Goal: Task Accomplishment & Management: Manage account settings

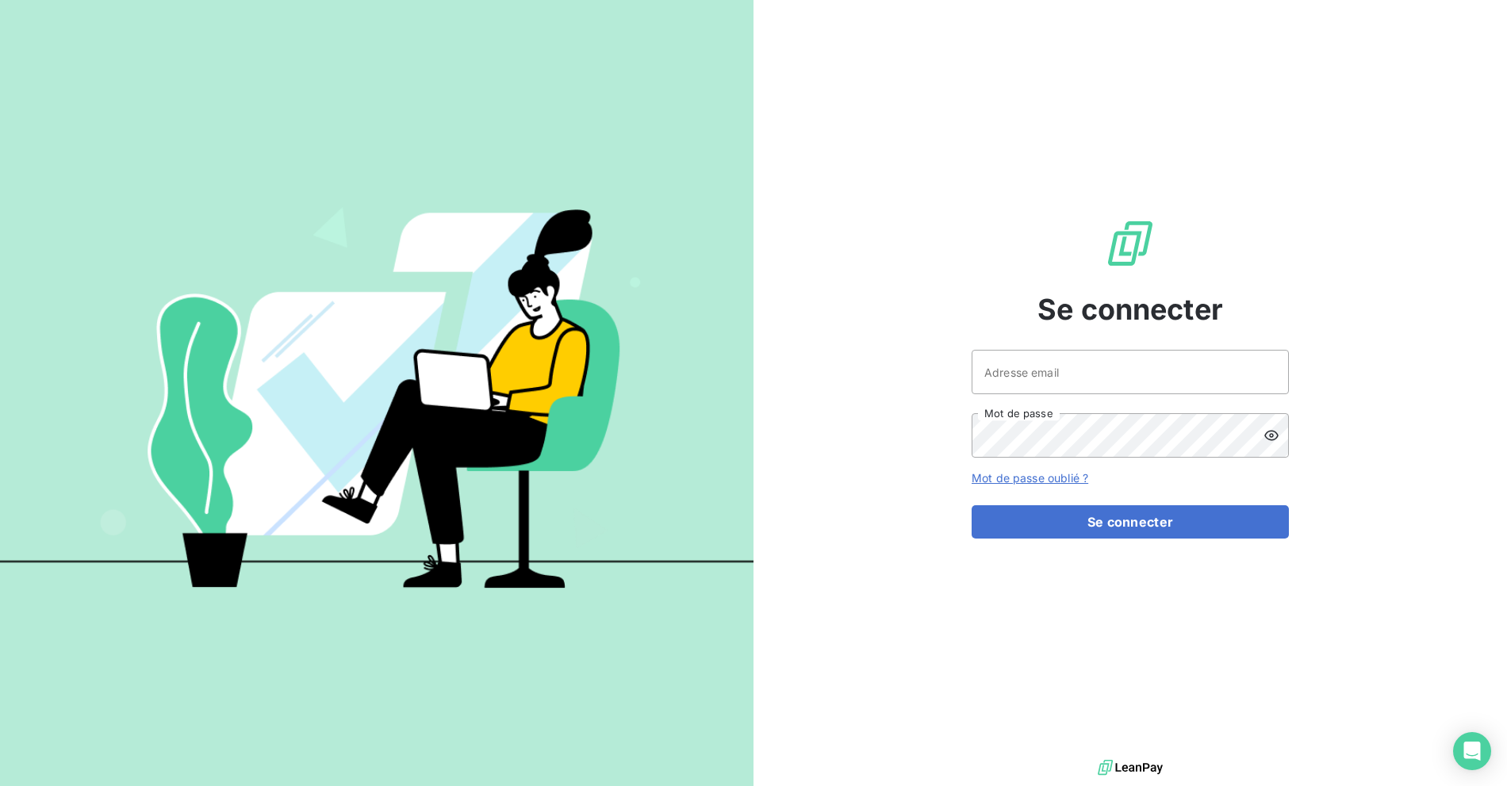
click at [1019, 166] on div "Se connecter Adresse email Mot de passe Mot de passe oublié ? Se connecter" at bounding box center [1130, 378] width 317 height 756
click at [1035, 380] on input "Adresse email" at bounding box center [1130, 372] width 317 height 44
click at [1064, 378] on input "Adresse email" at bounding box center [1130, 372] width 317 height 44
click at [1032, 381] on input "Adresse email" at bounding box center [1130, 372] width 317 height 44
type input "billing@slimpay.com"
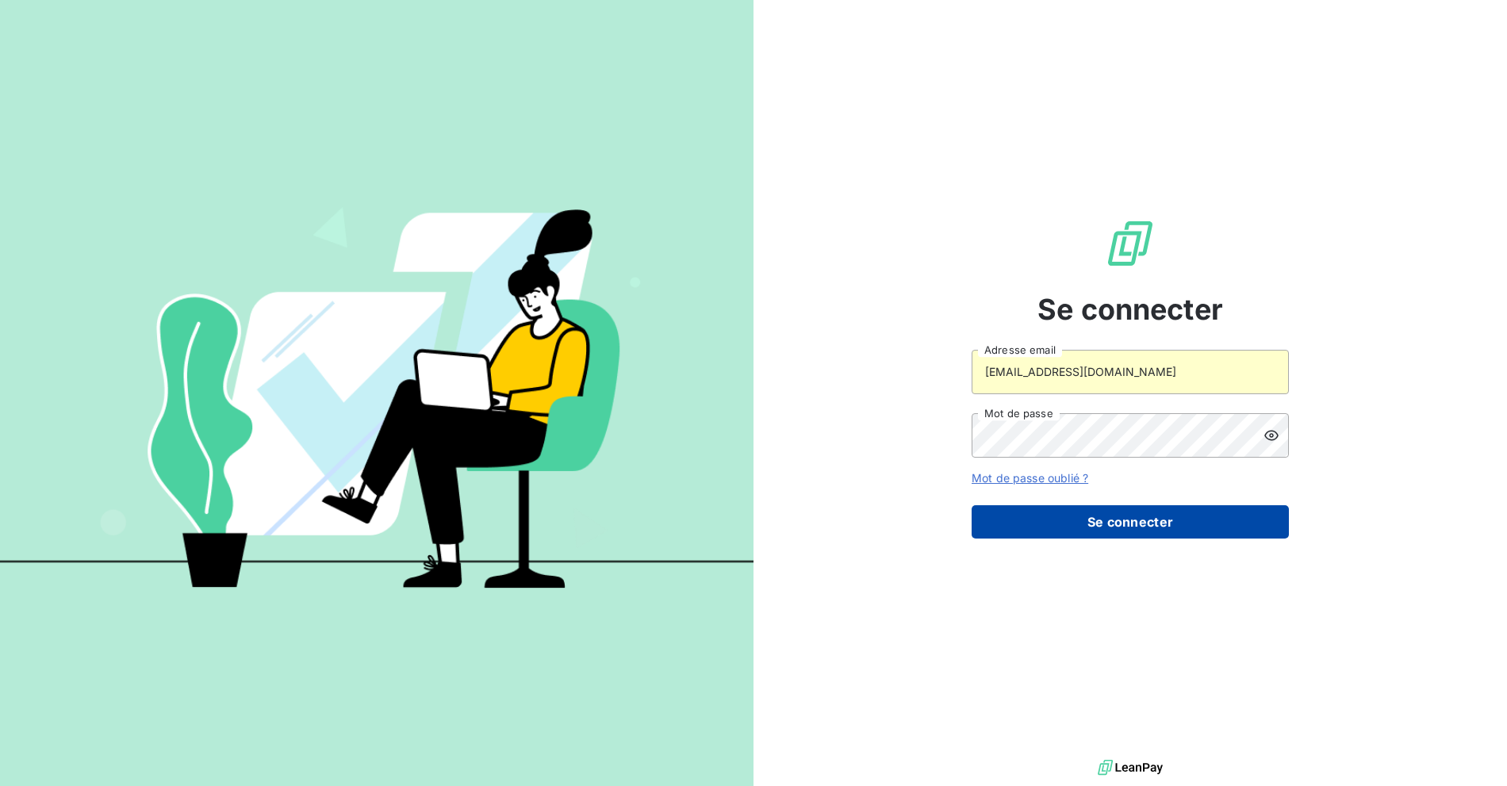
drag, startPoint x: 1041, startPoint y: 520, endPoint x: 1045, endPoint y: 530, distance: 11.0
click at [1041, 520] on button "Se connecter" at bounding box center [1130, 521] width 317 height 33
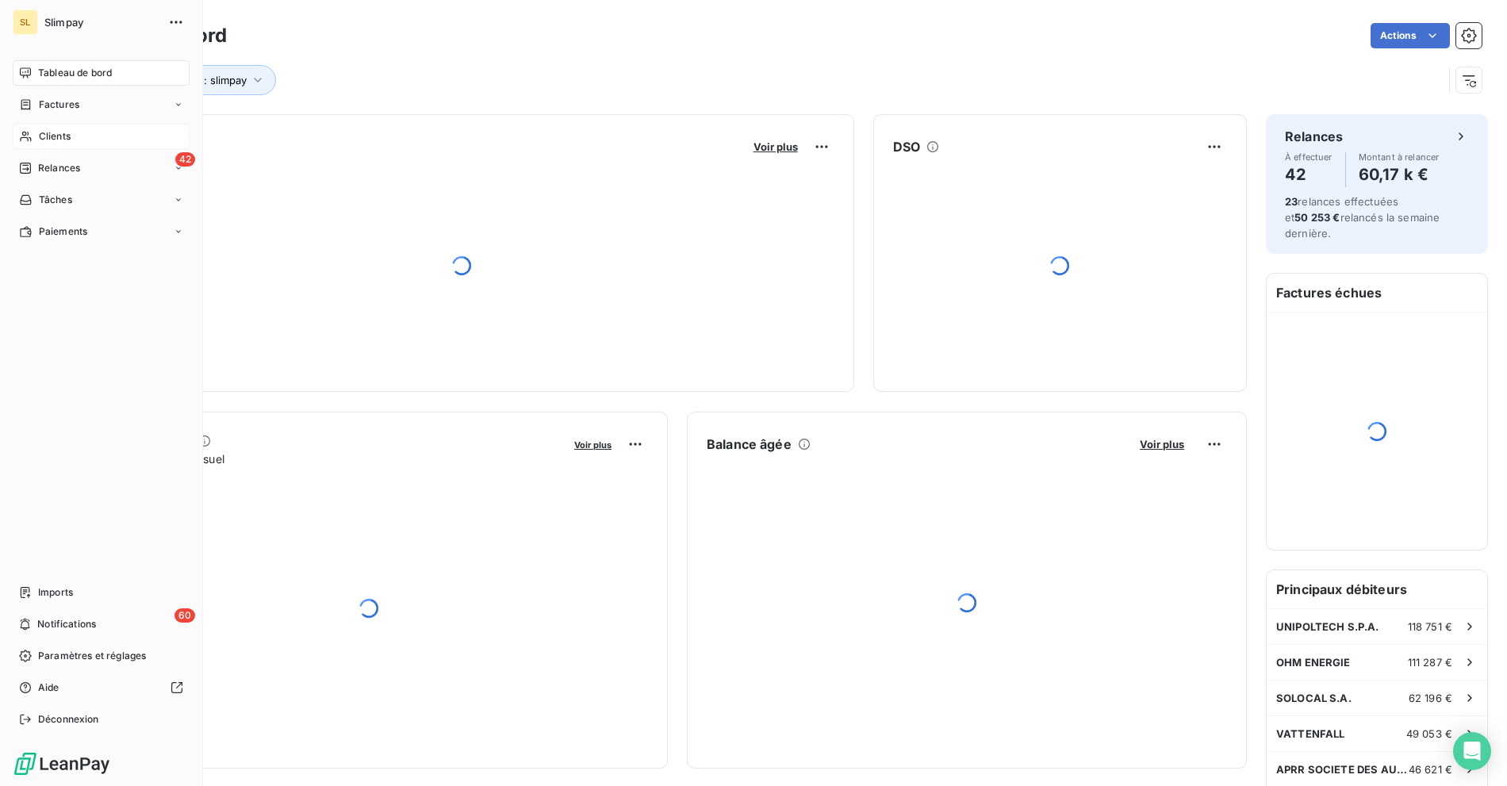
click at [31, 138] on icon at bounding box center [25, 136] width 13 height 13
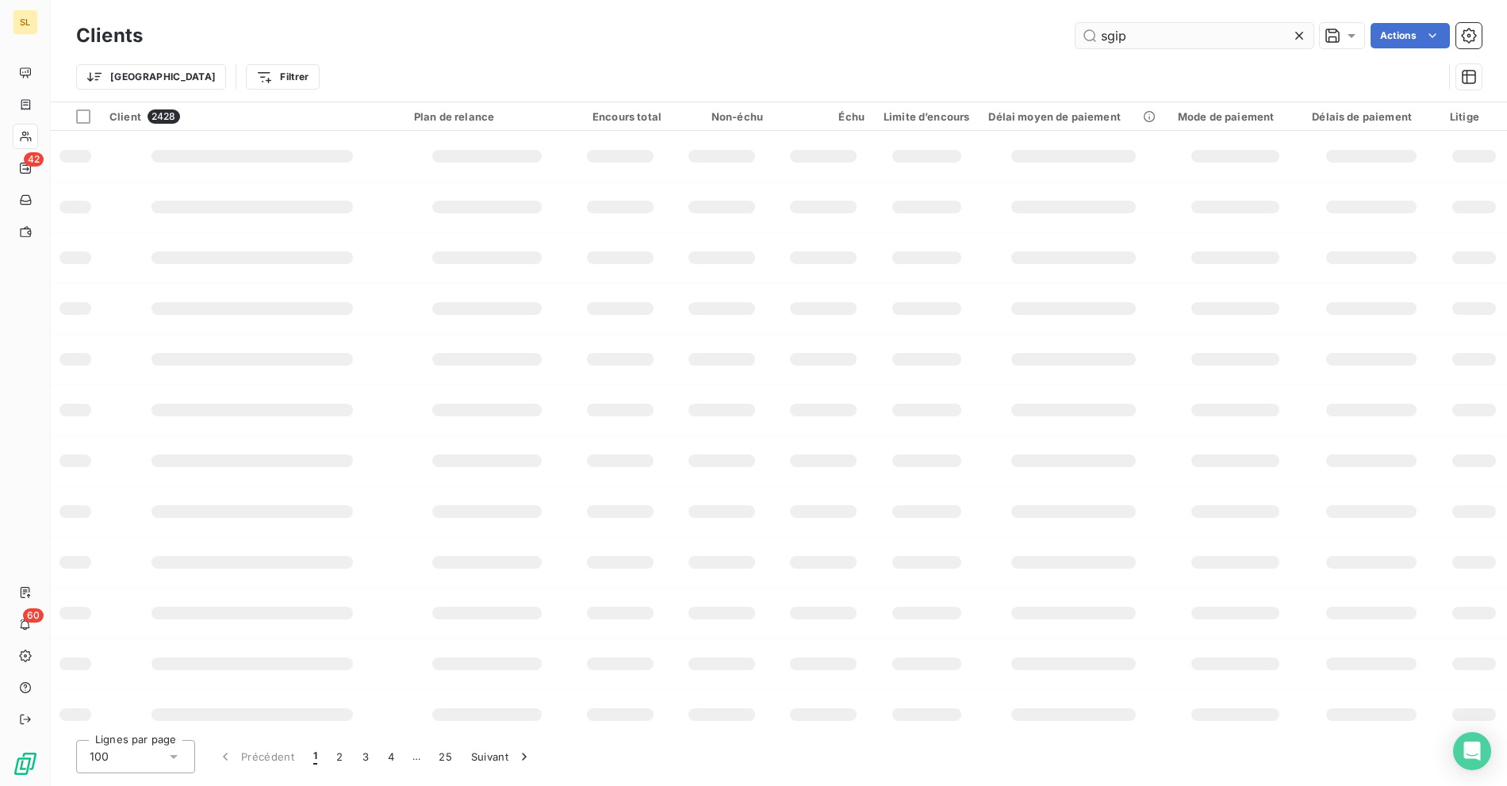
type input "sgipp"
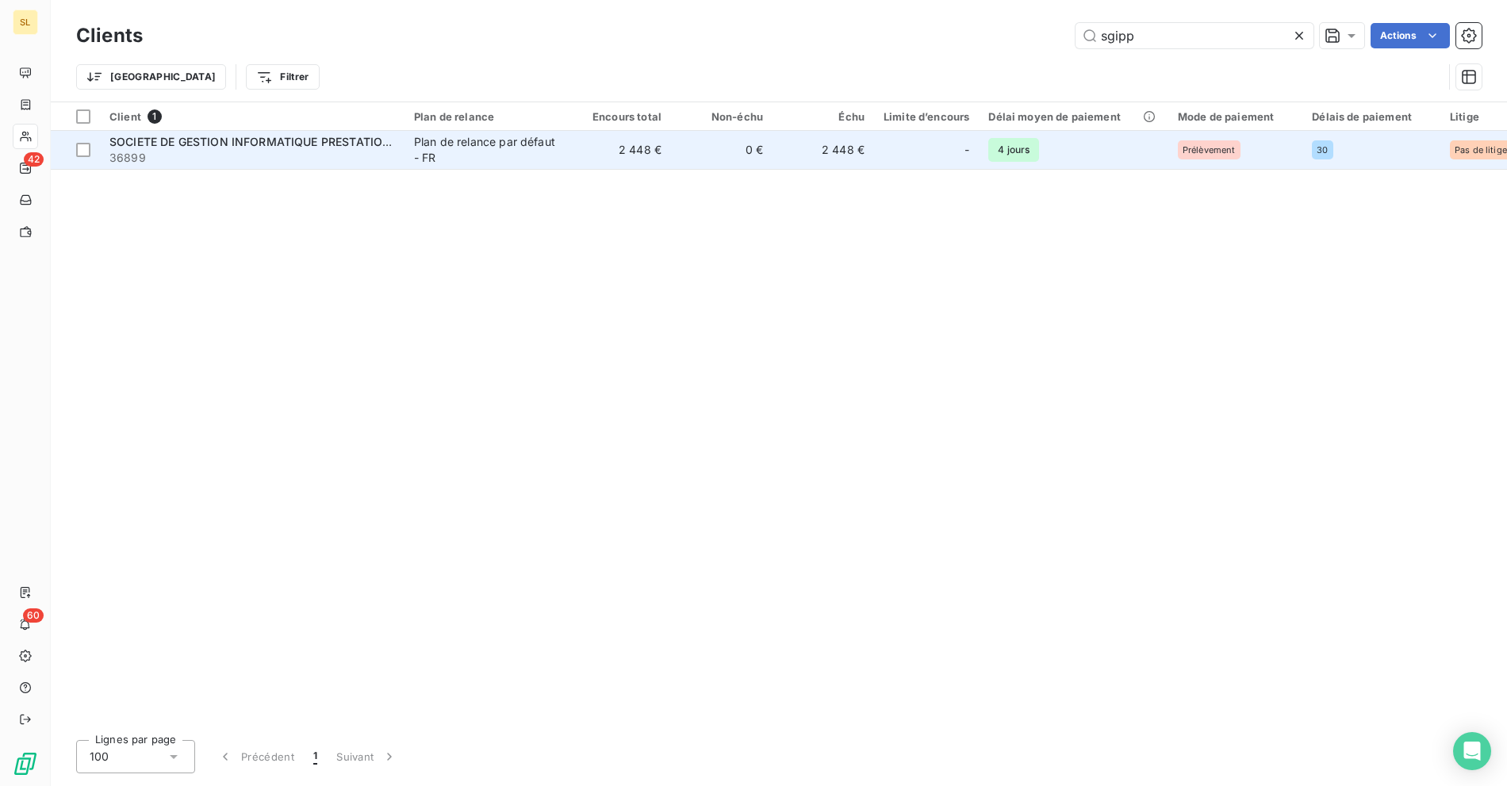
click at [217, 153] on span "36899" at bounding box center [252, 158] width 286 height 16
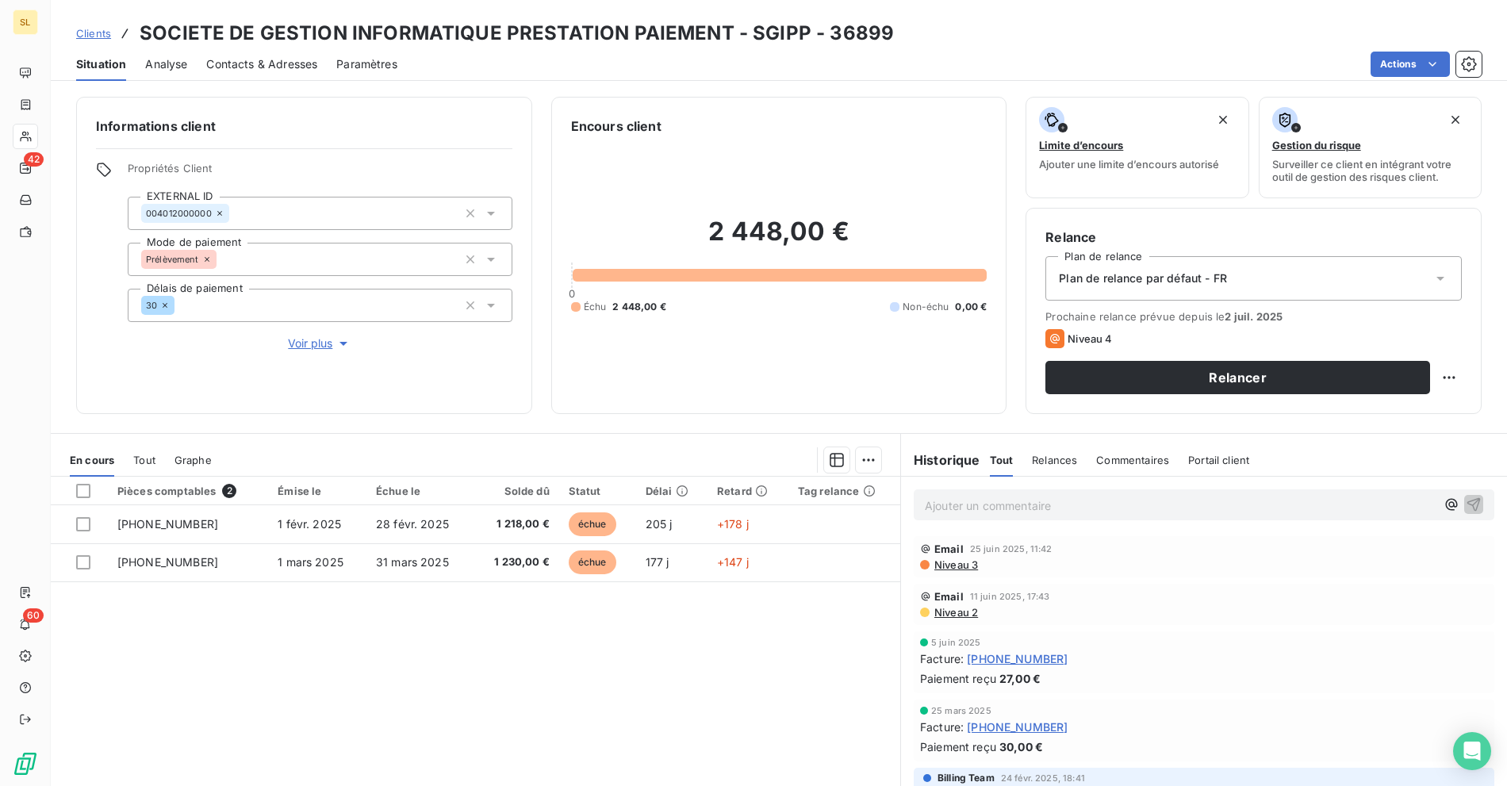
click at [962, 63] on div "Actions" at bounding box center [948, 64] width 1065 height 25
drag, startPoint x: 683, startPoint y: 79, endPoint x: 70, endPoint y: 60, distance: 613.4
click at [683, 79] on div "Situation Analyse Contacts & Adresses Paramètres Actions" at bounding box center [779, 64] width 1456 height 33
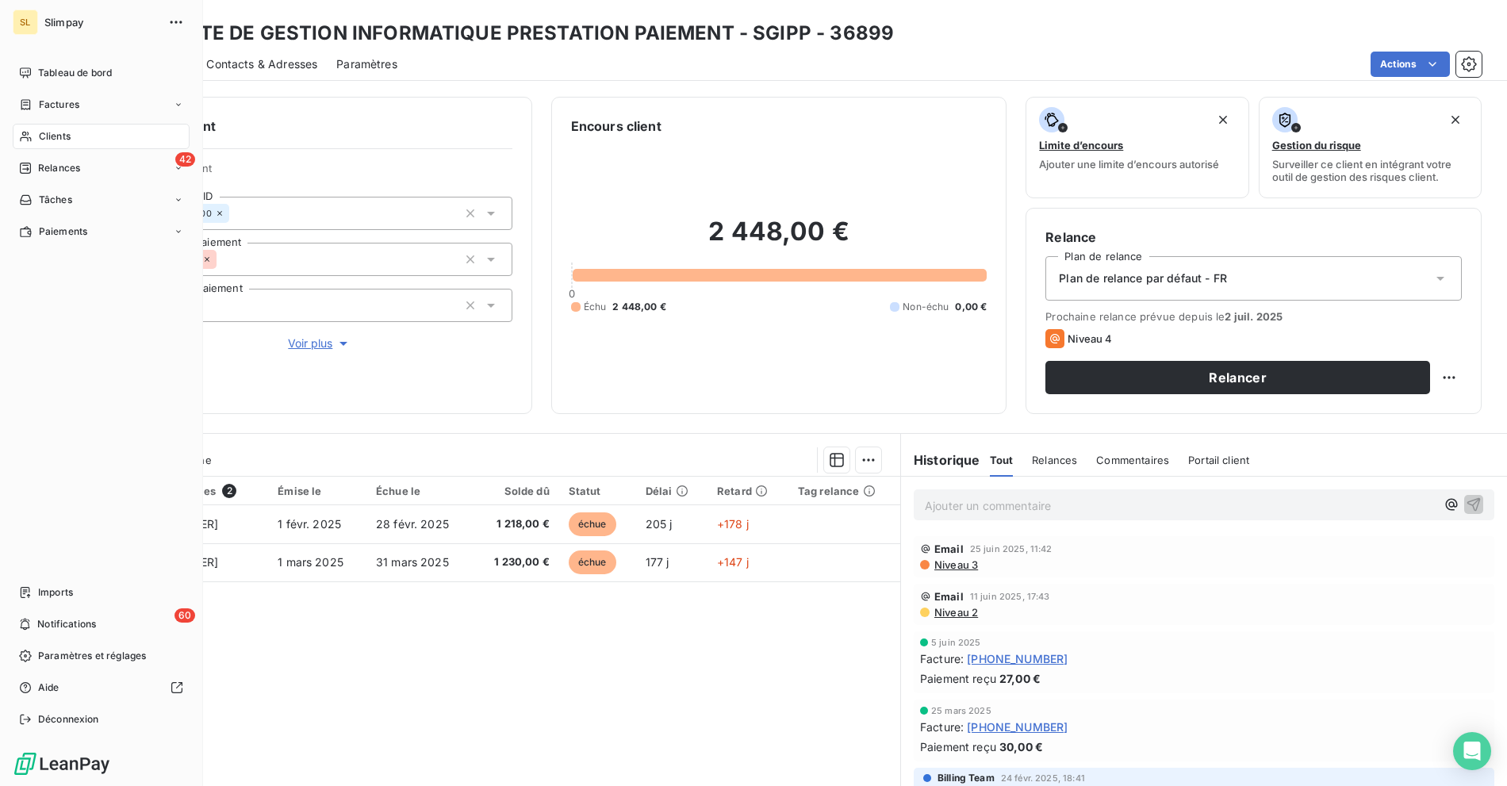
click at [365, 29] on h3 "SOCIETE DE GESTION INFORMATIQUE PRESTATION PAIEMENT - SGIPP - 36899" at bounding box center [517, 33] width 754 height 29
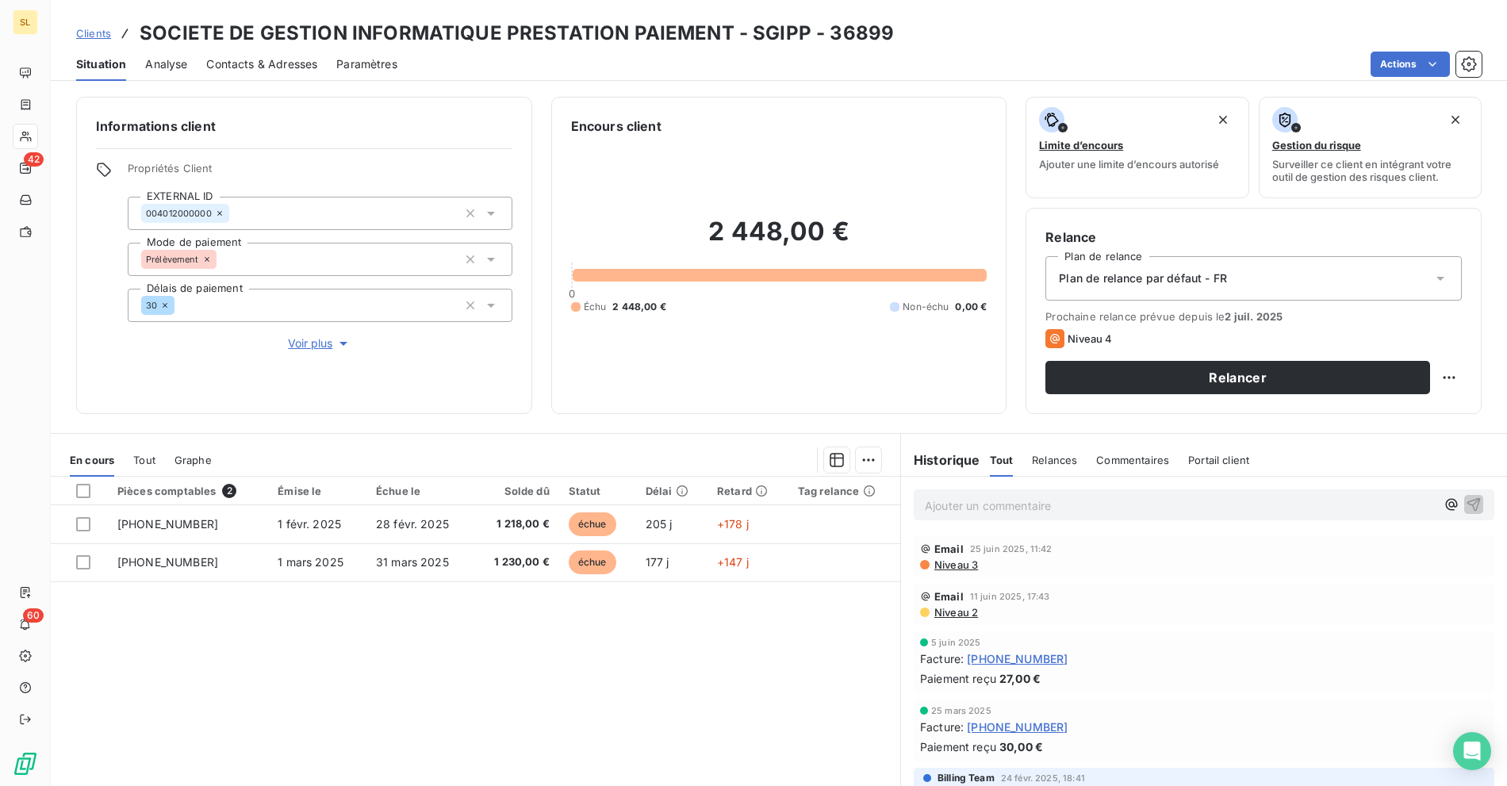
click at [94, 29] on span "Clients" at bounding box center [93, 33] width 35 height 13
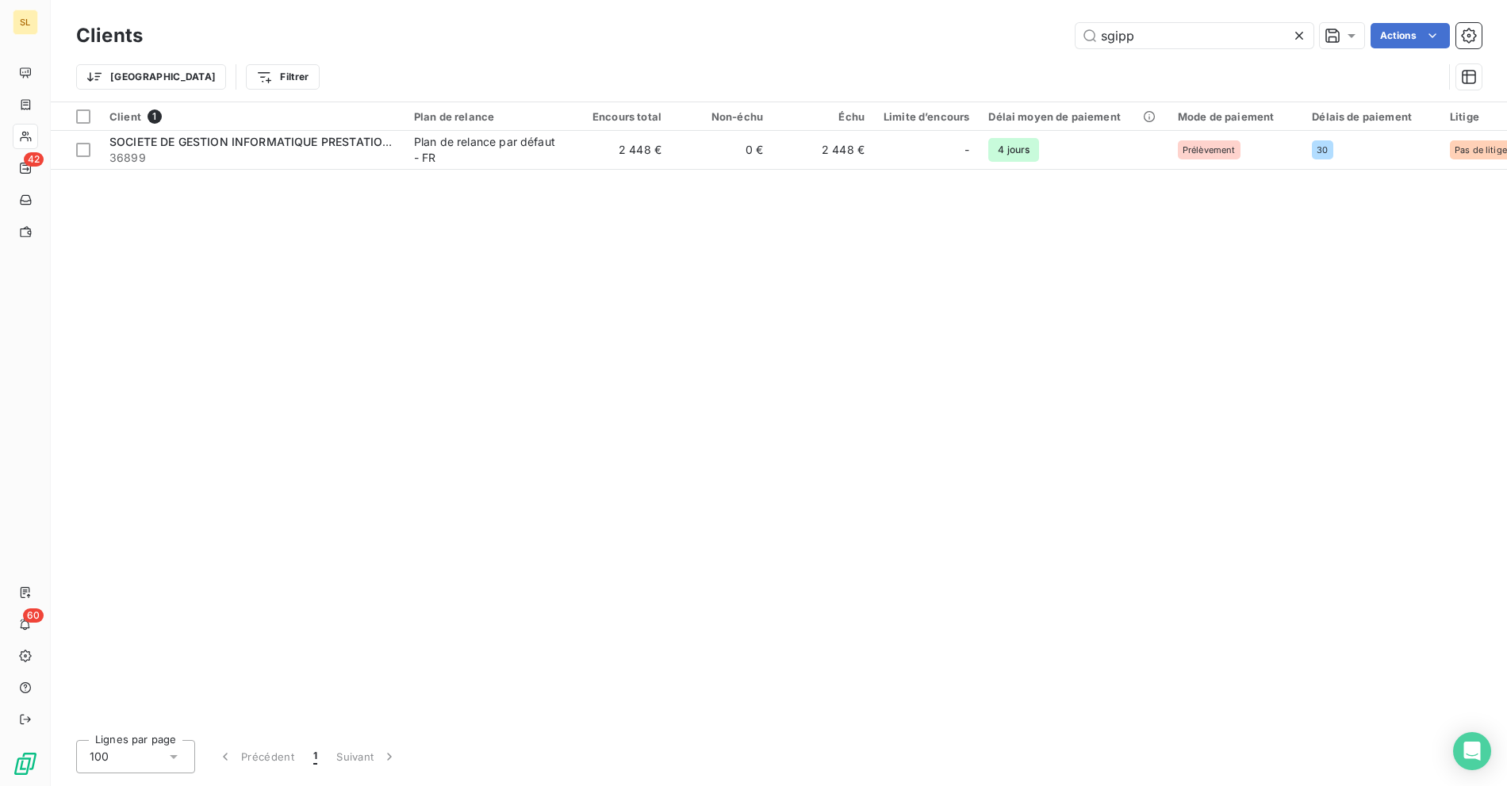
drag, startPoint x: 1159, startPoint y: 26, endPoint x: 973, endPoint y: 29, distance: 185.6
click at [1000, 26] on div "sgipp Actions" at bounding box center [822, 35] width 1320 height 25
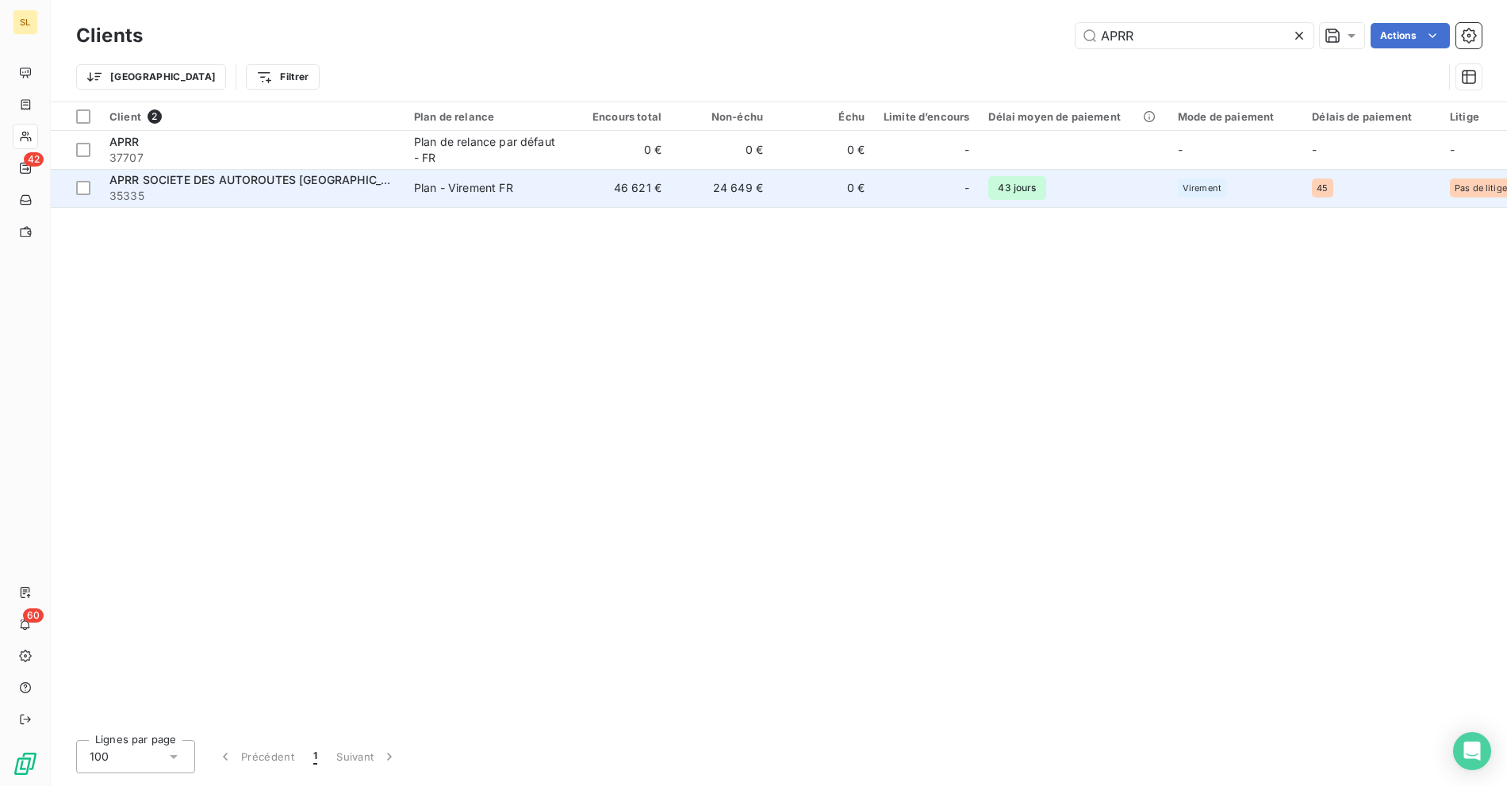
type input "APRR"
click at [499, 196] on td "Plan - Virement FR" at bounding box center [486, 188] width 165 height 38
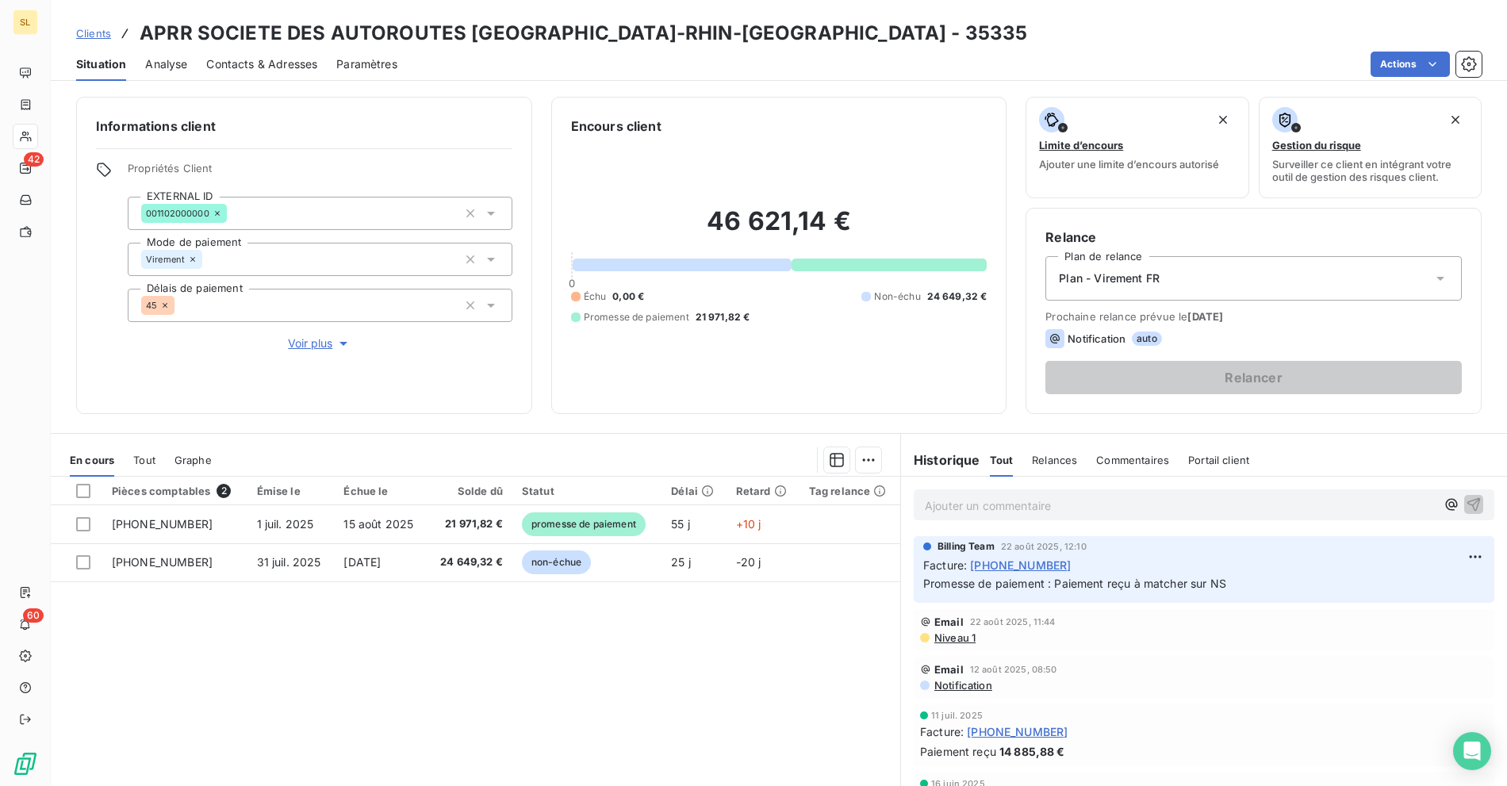
click at [582, 59] on div "Actions" at bounding box center [948, 64] width 1065 height 25
click at [95, 24] on div "Clients APRR SOCIETE DES AUTOROUTES [GEOGRAPHIC_DATA]-[GEOGRAPHIC_DATA]-[GEOGRA…" at bounding box center [551, 33] width 951 height 29
click at [82, 34] on span "Clients" at bounding box center [93, 33] width 35 height 13
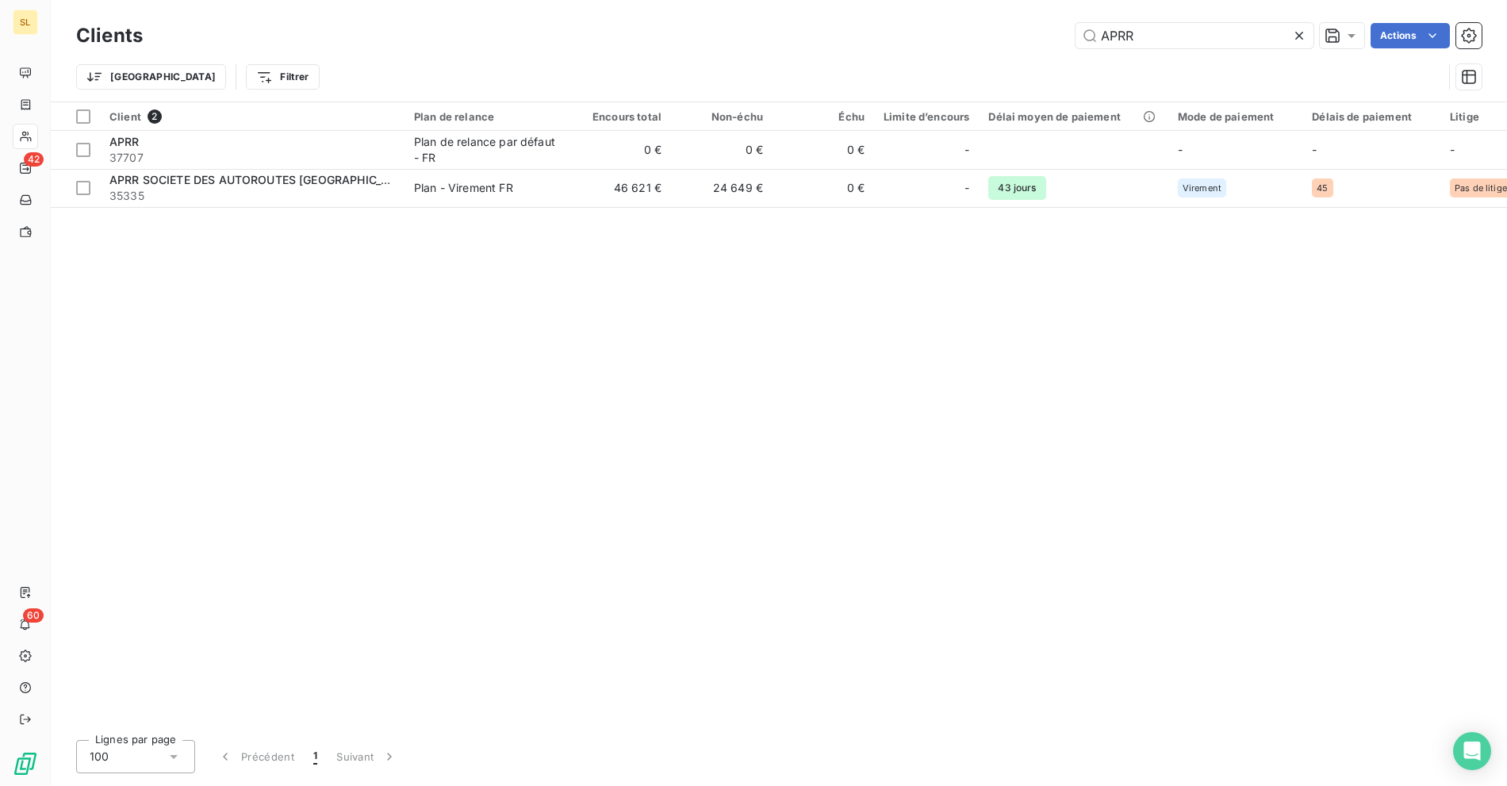
drag, startPoint x: 1180, startPoint y: 44, endPoint x: 1018, endPoint y: 39, distance: 161.9
click at [1018, 39] on div "APRR Actions" at bounding box center [822, 35] width 1320 height 25
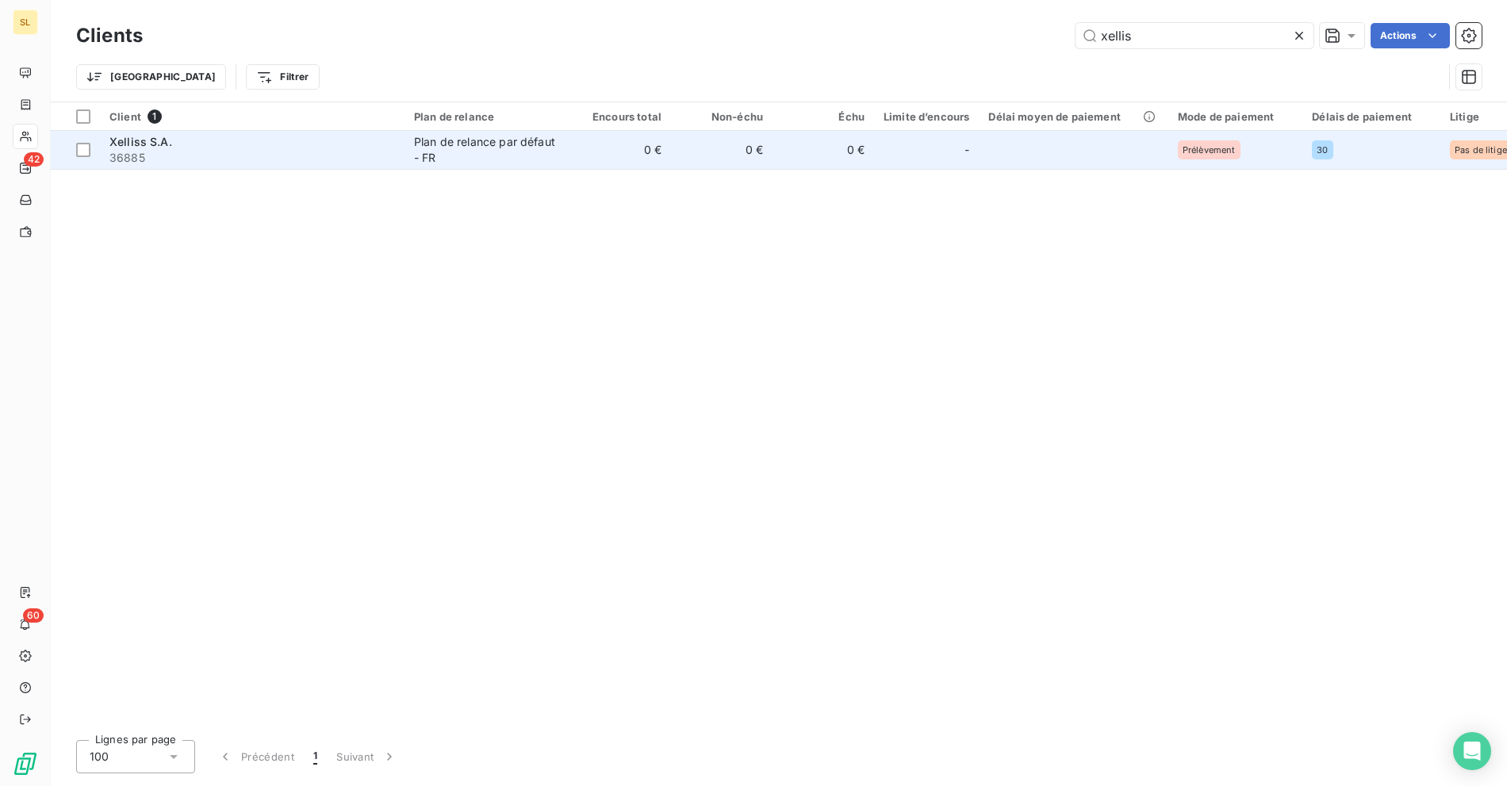
type input "xellis"
click at [261, 166] on td "Xelliss S.A. 36885" at bounding box center [252, 150] width 305 height 38
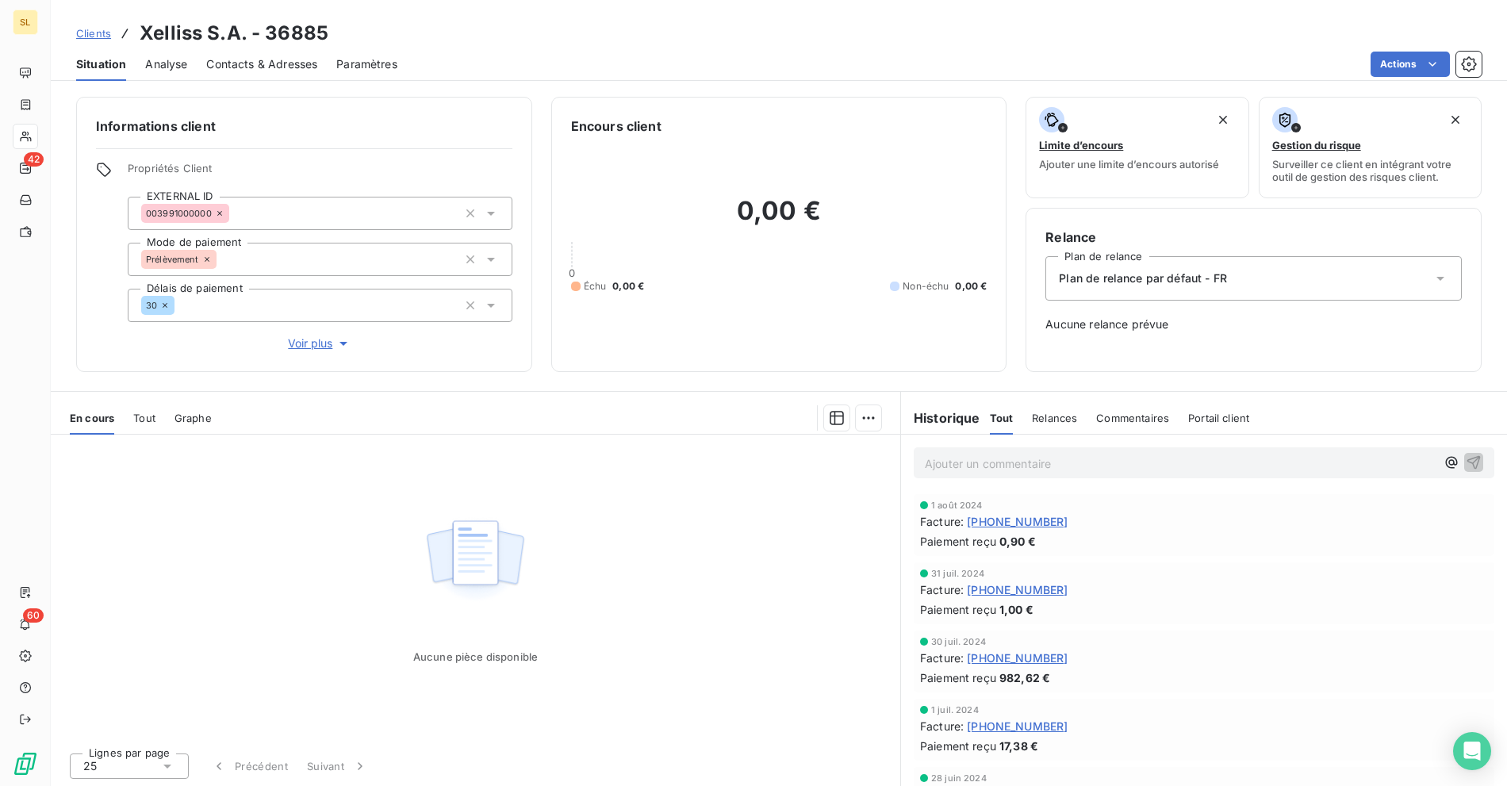
click at [310, 351] on button "Voir plus" at bounding box center [320, 343] width 385 height 17
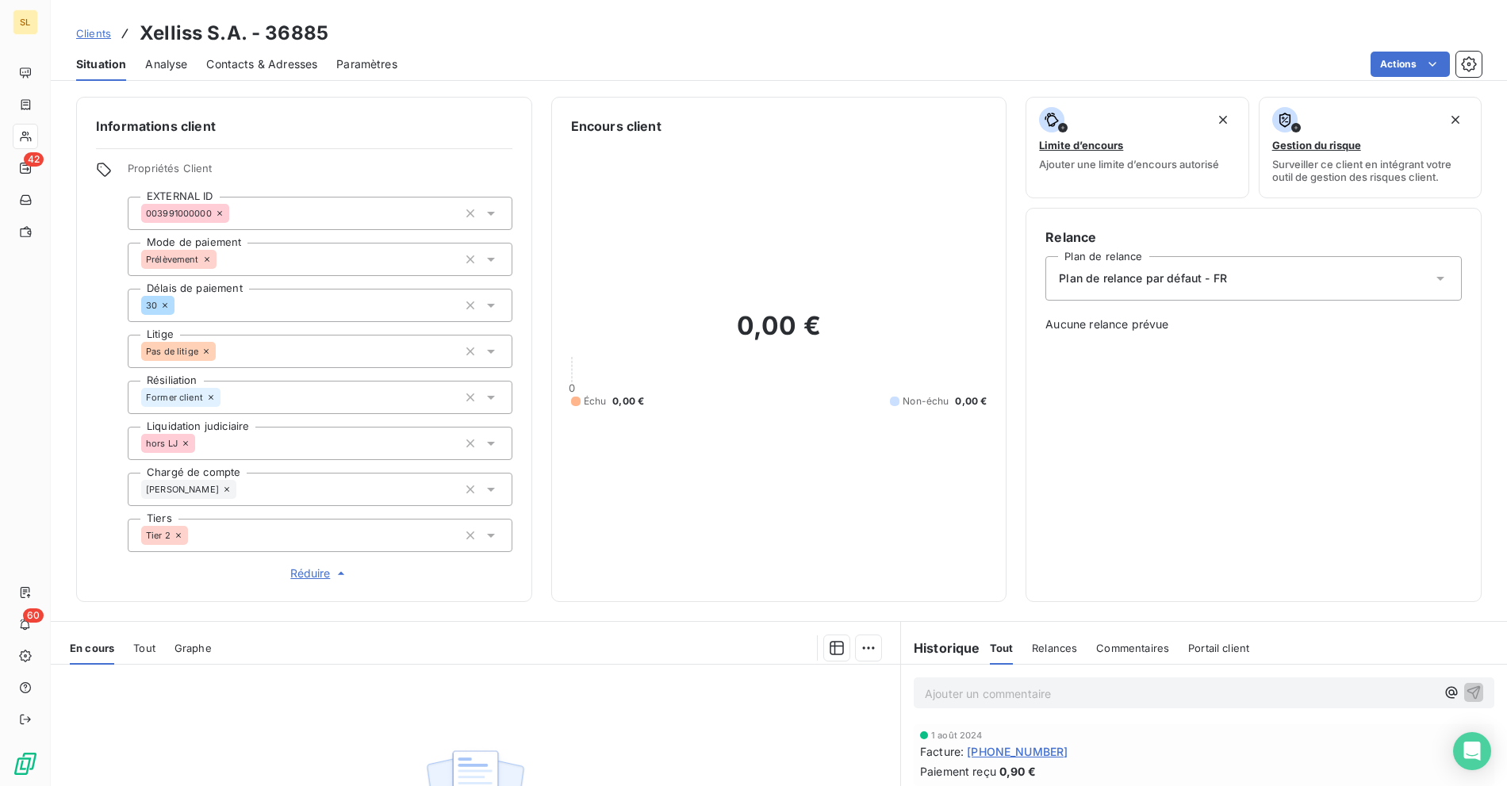
click at [574, 75] on div "Actions" at bounding box center [948, 64] width 1065 height 25
click at [1187, 270] on span "Plan de relance par défaut - FR" at bounding box center [1143, 278] width 168 height 16
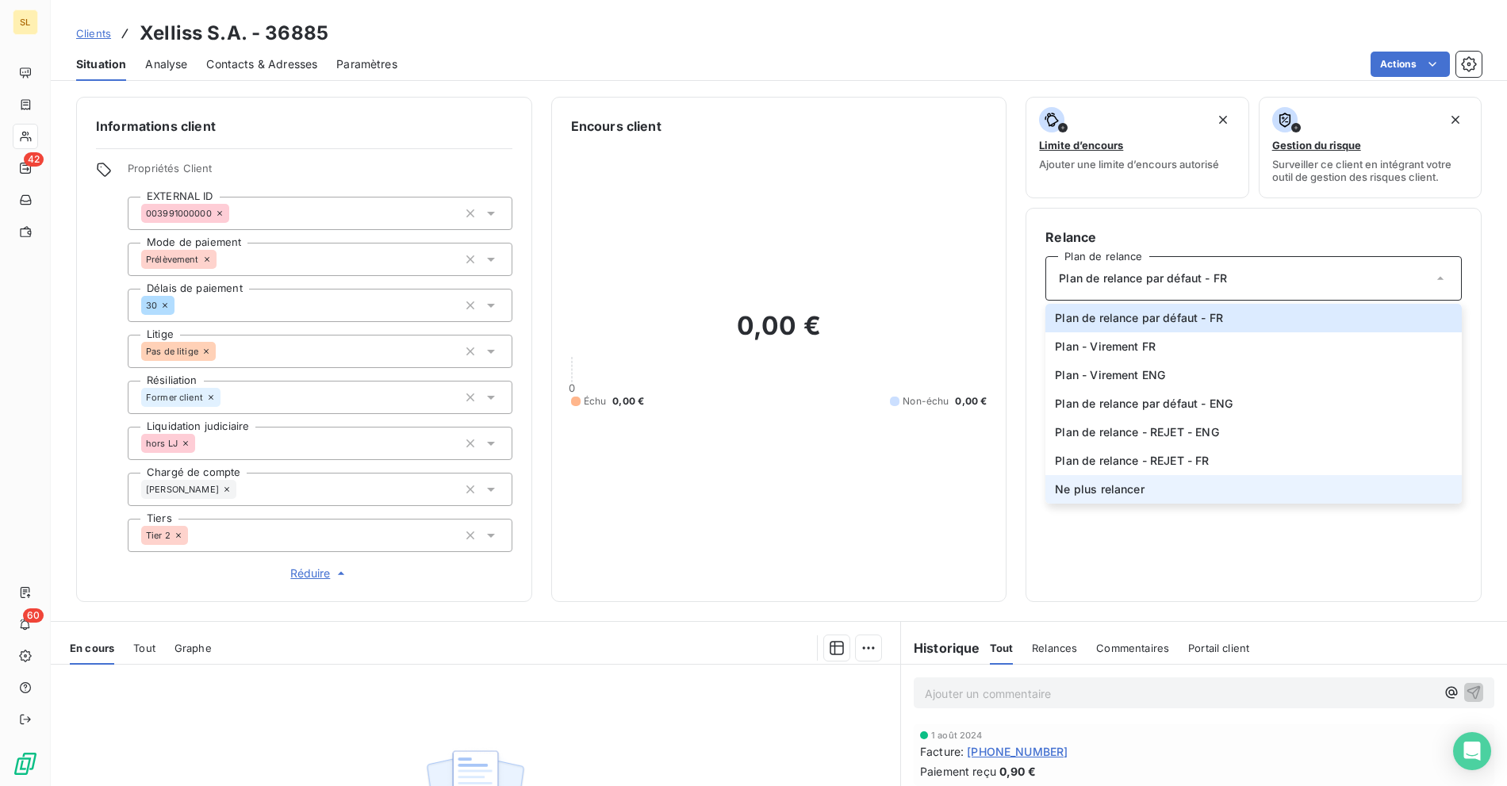
click at [1100, 488] on span "Ne plus relancer" at bounding box center [1099, 489] width 89 height 16
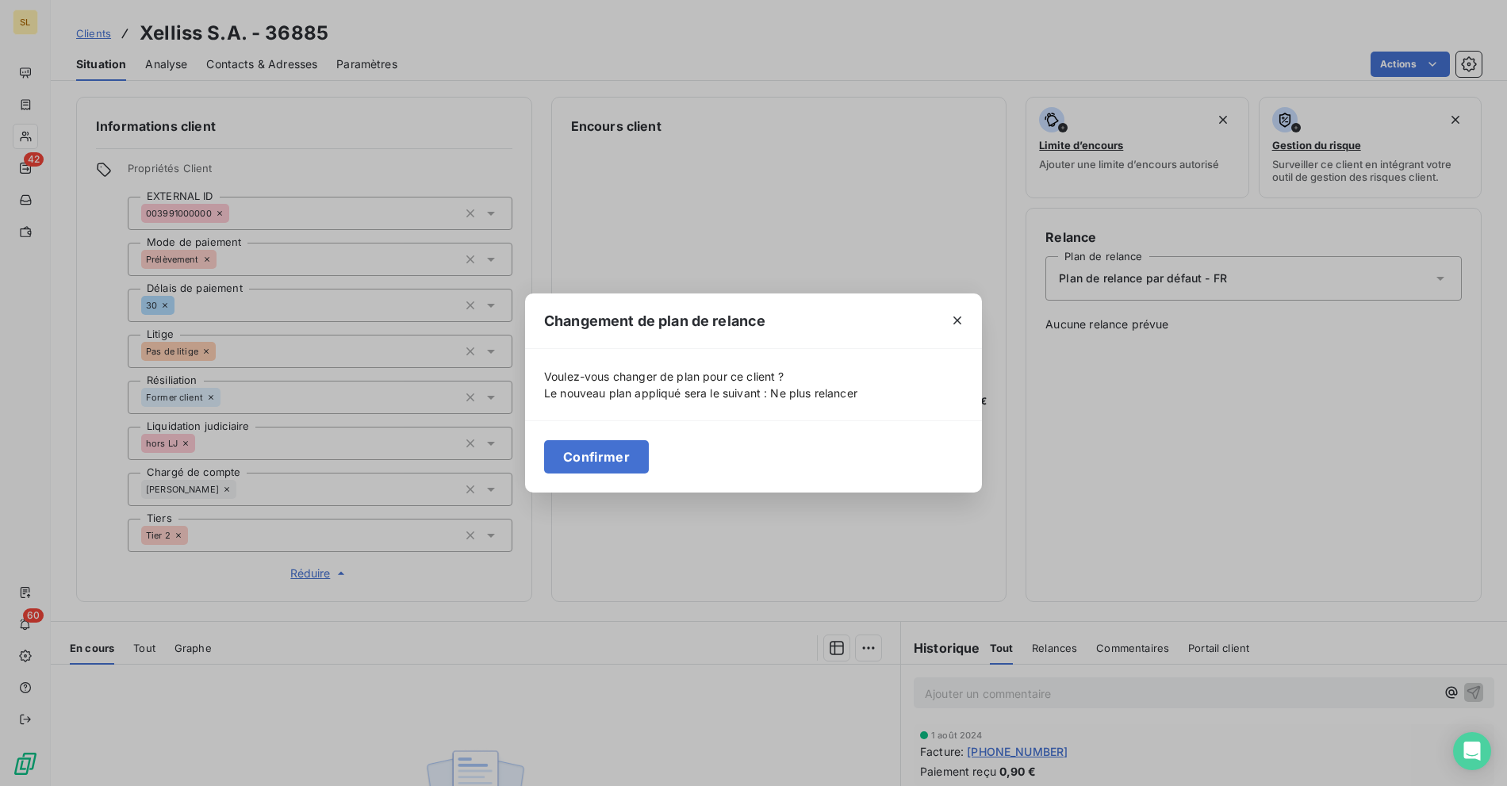
click at [613, 458] on button "Confirmer" at bounding box center [596, 456] width 105 height 33
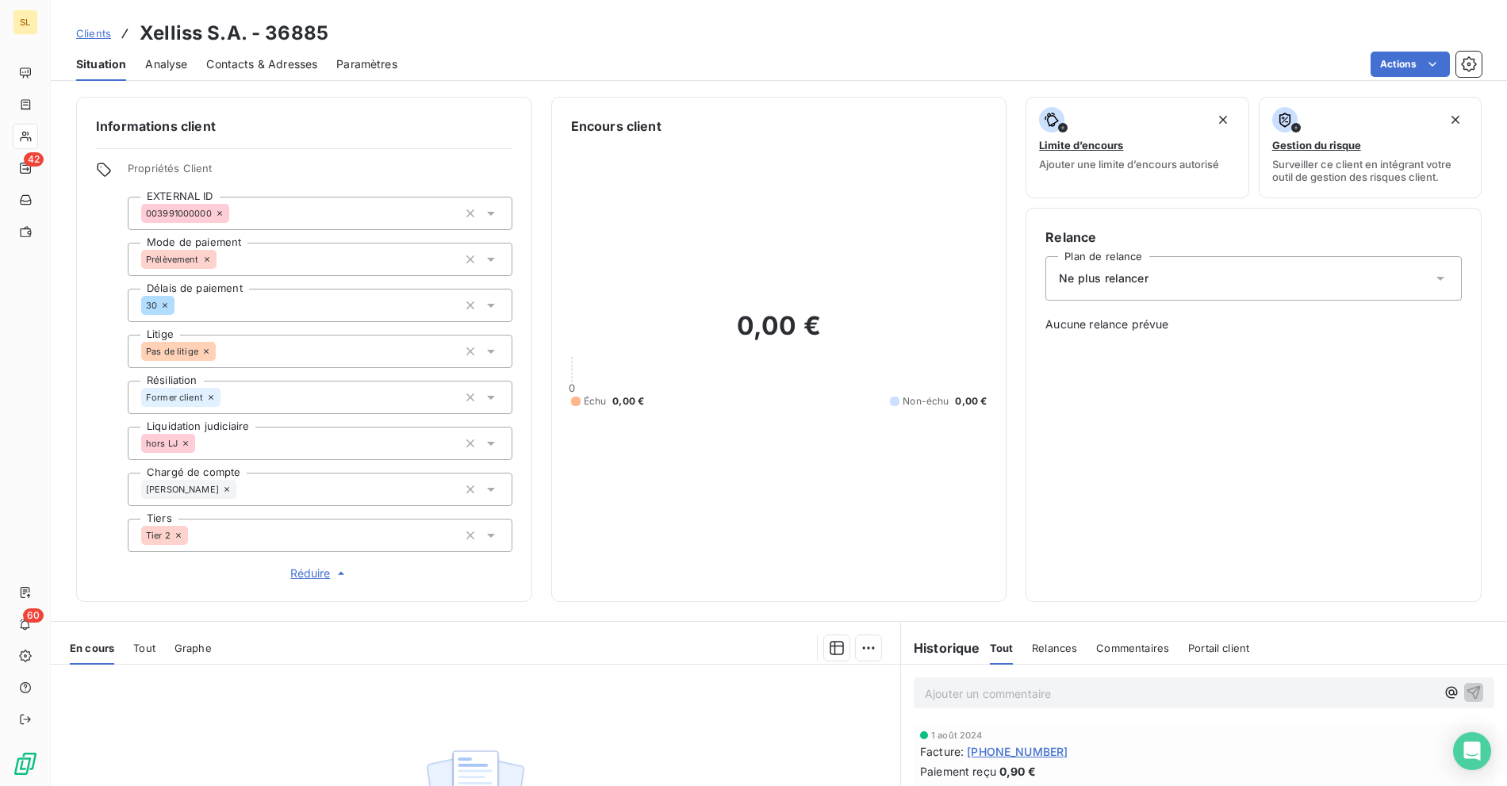
click at [875, 28] on div "Clients Xelliss S.A. - 36885" at bounding box center [779, 33] width 1456 height 29
